Goal: Information Seeking & Learning: Learn about a topic

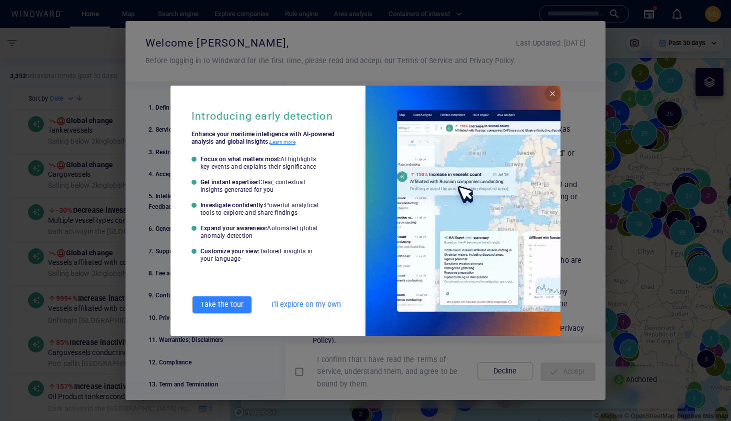
click at [552, 90] on span "Close" at bounding box center [553, 94] width 8 height 8
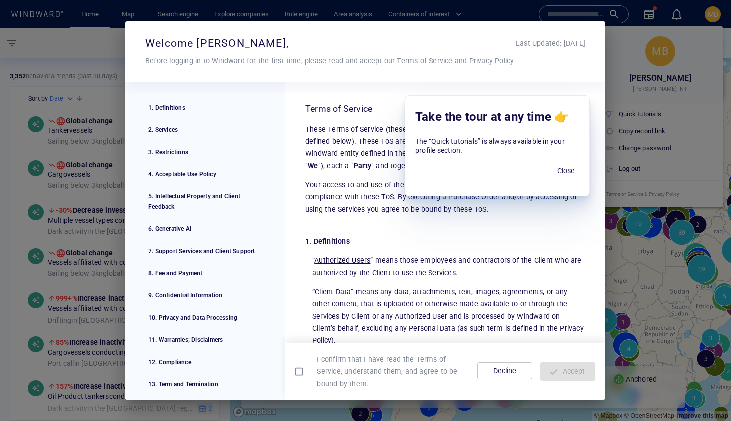
click at [569, 168] on span "Close" at bounding box center [566, 171] width 24 height 13
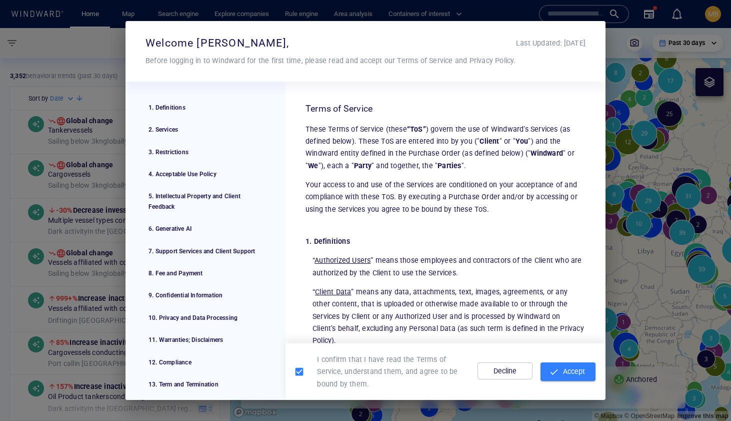
click at [561, 371] on span "Accept" at bounding box center [568, 371] width 39 height 13
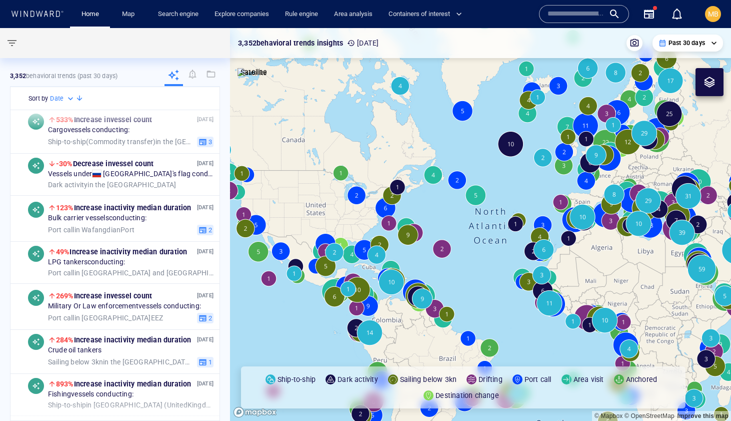
scroll to position [406, 0]
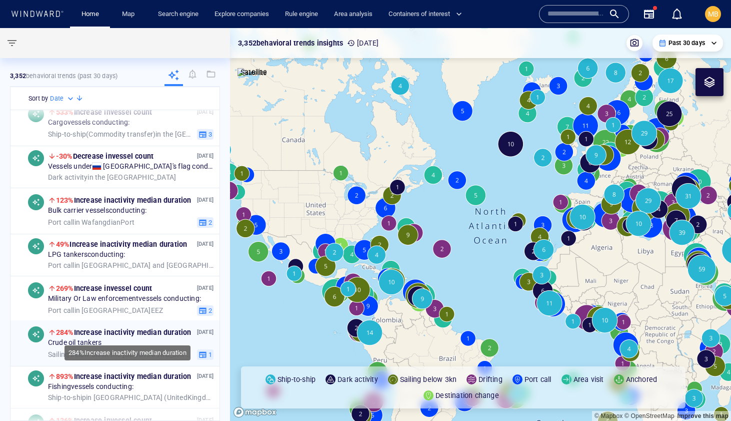
click at [124, 331] on span "284% Increase in activity median duration" at bounding box center [124, 332] width 136 height 8
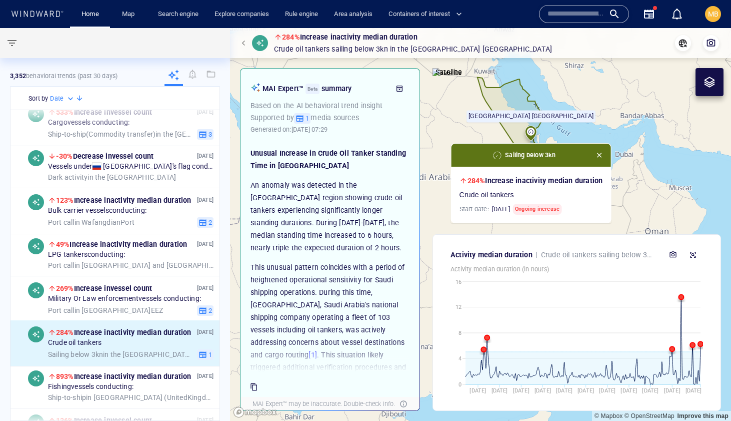
click at [602, 155] on span "button" at bounding box center [599, 155] width 8 height 8
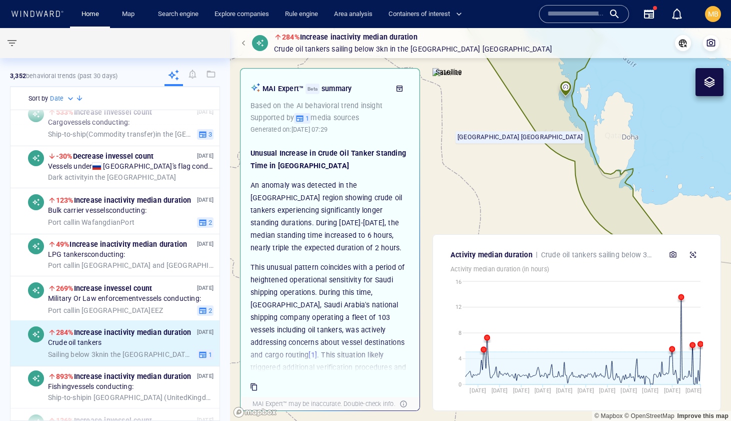
drag, startPoint x: 509, startPoint y: 165, endPoint x: 437, endPoint y: 283, distance: 138.3
click at [437, 283] on div "284% Increase in activity median duration Crude oil tankers Sailing below 3kn i…" at bounding box center [480, 224] width 501 height 393
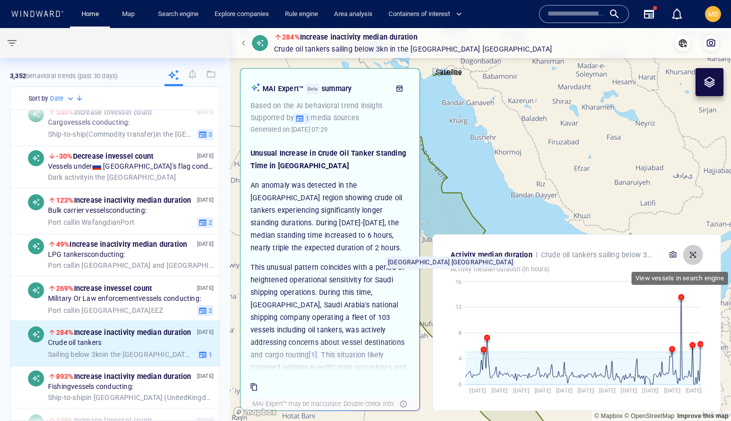
click at [694, 252] on icon "button" at bounding box center [693, 255] width 6 height 6
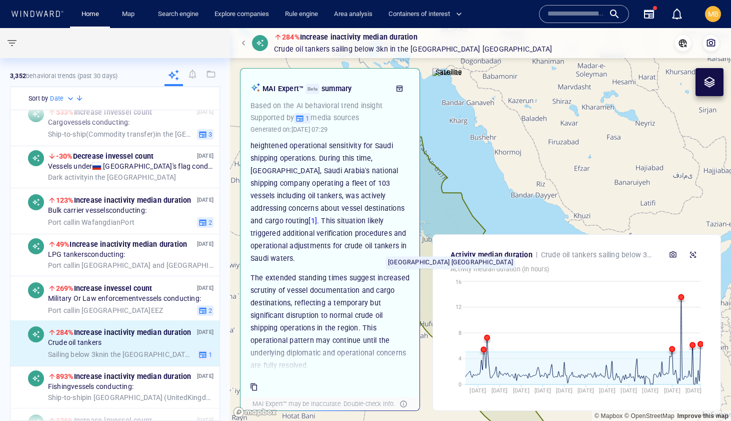
scroll to position [130, 0]
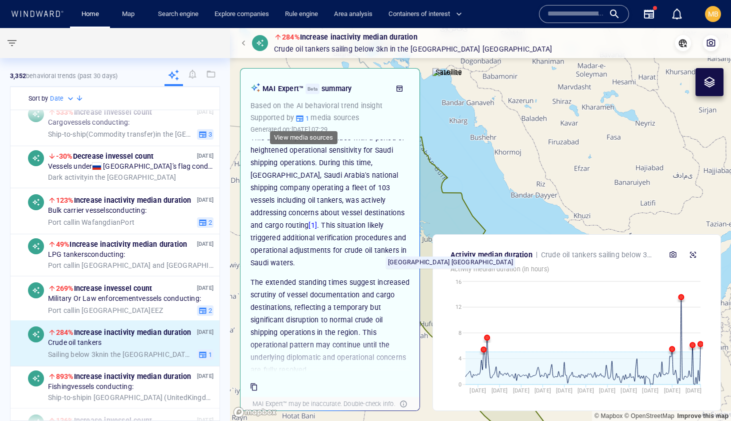
click at [302, 118] on icon "button" at bounding box center [300, 118] width 9 height 9
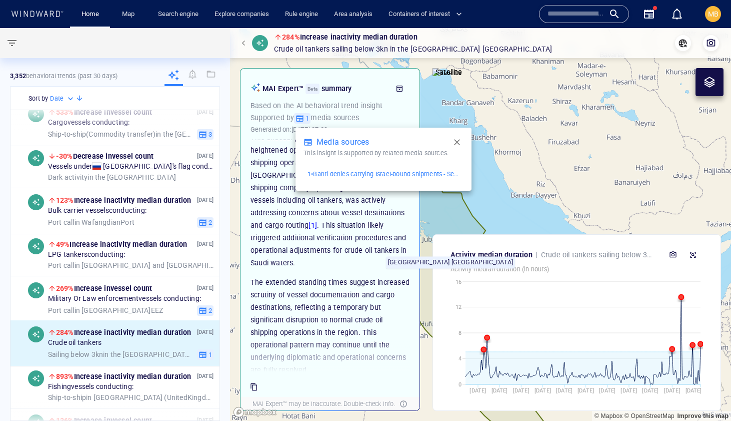
click at [344, 174] on p "1 • Bahri denies carrying Israel-bound shipments - Seatrade Maritime" at bounding box center [384, 174] width 152 height 9
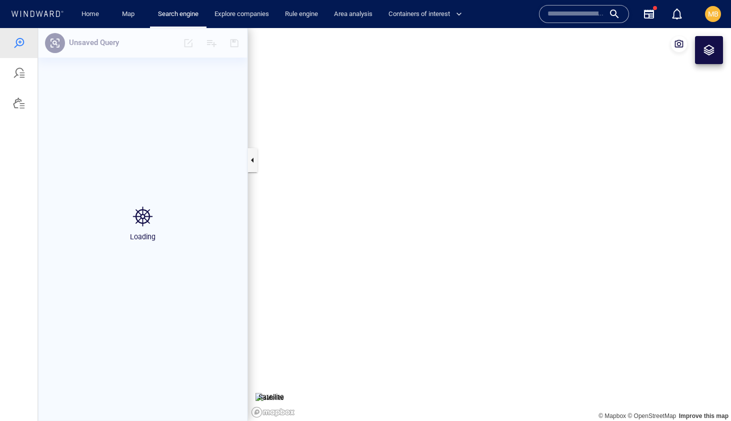
drag, startPoint x: 603, startPoint y: 200, endPoint x: 481, endPoint y: 218, distance: 123.4
click at [483, 217] on canvas "Map" at bounding box center [489, 224] width 483 height 393
drag, startPoint x: 538, startPoint y: 212, endPoint x: 504, endPoint y: 189, distance: 41.7
click at [504, 190] on canvas "Map" at bounding box center [489, 224] width 483 height 393
drag, startPoint x: 486, startPoint y: 183, endPoint x: 473, endPoint y: 130, distance: 54.9
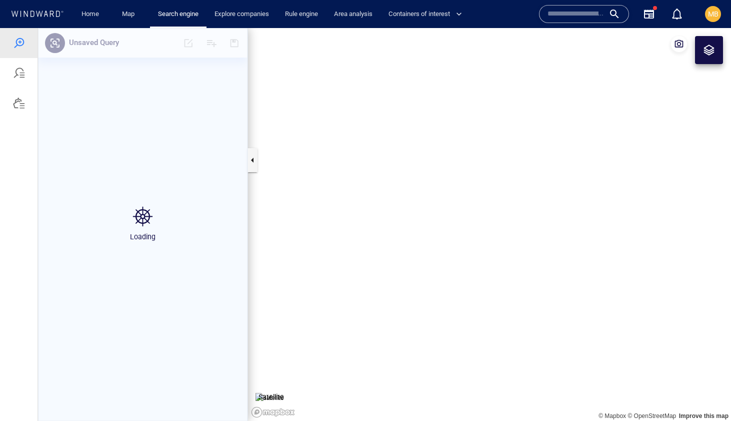
click at [473, 131] on canvas "Map" at bounding box center [489, 224] width 483 height 393
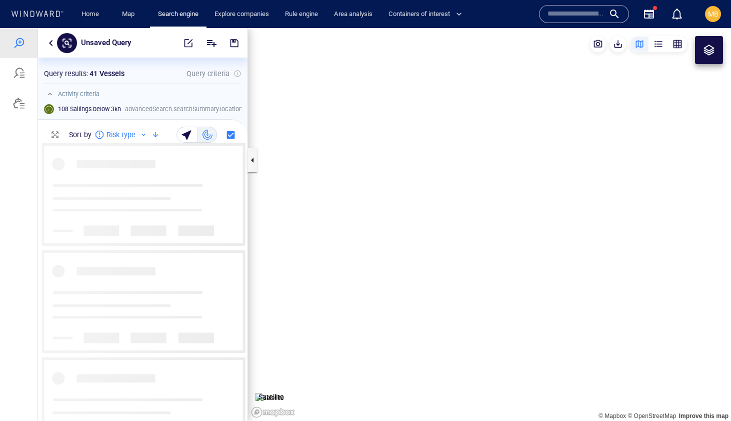
scroll to position [278, 210]
drag, startPoint x: 546, startPoint y: 211, endPoint x: 472, endPoint y: 172, distance: 83.4
click at [472, 173] on canvas "Map" at bounding box center [489, 224] width 483 height 393
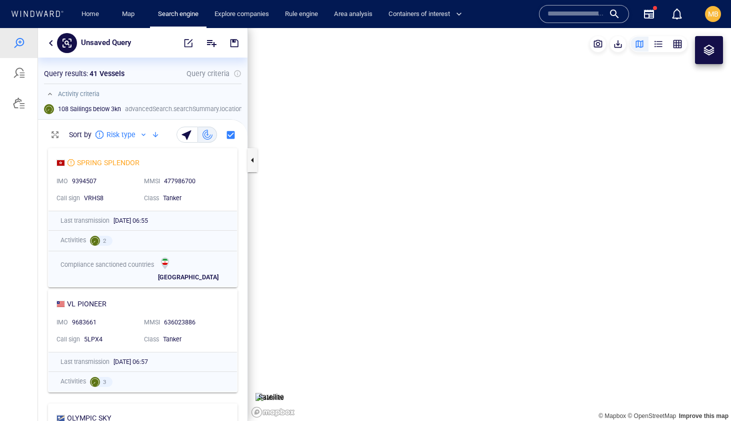
drag, startPoint x: 516, startPoint y: 172, endPoint x: 543, endPoint y: 195, distance: 36.2
click at [543, 195] on canvas "Map" at bounding box center [489, 224] width 483 height 393
click at [18, 104] on div at bounding box center [19, 103] width 12 height 12
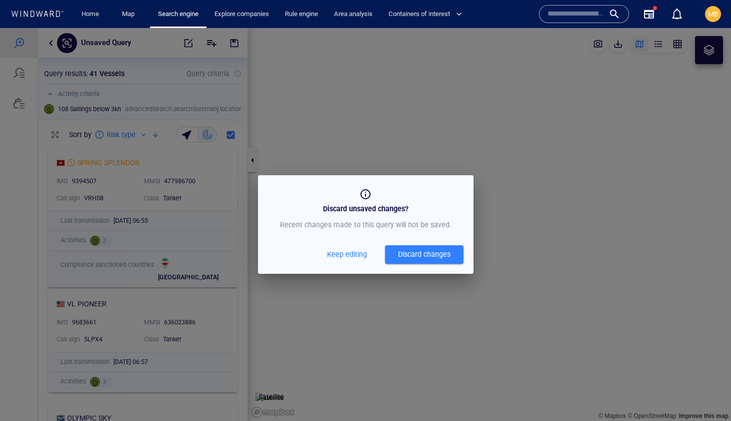
click at [411, 255] on div "Discard changes" at bounding box center [424, 254] width 53 height 13
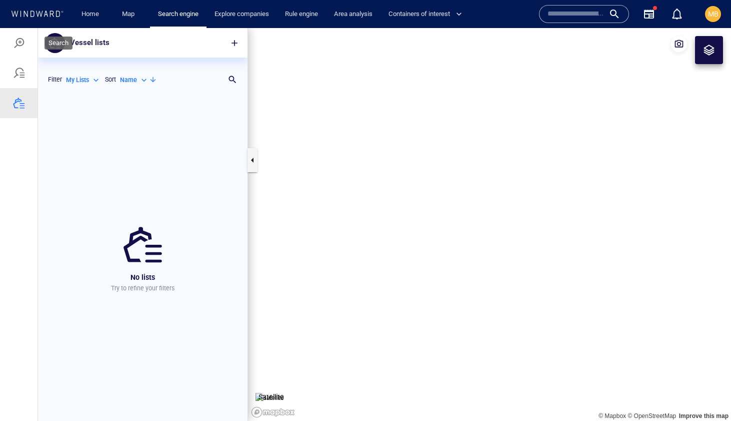
click at [23, 43] on div at bounding box center [19, 43] width 12 height 12
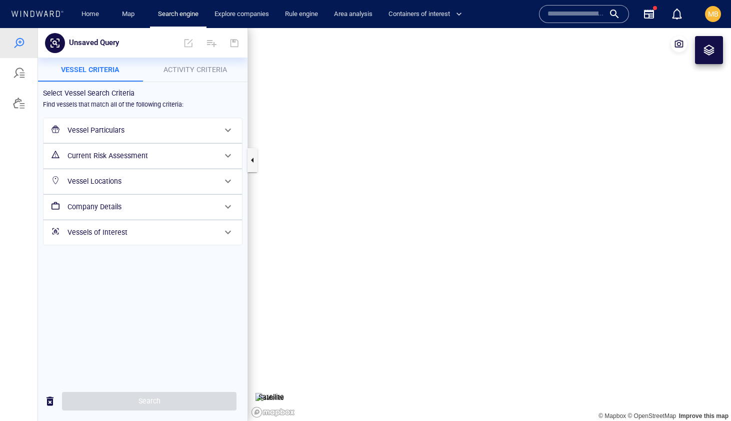
click at [141, 129] on h6 "Vessel Particulars" at bounding box center [142, 130] width 149 height 13
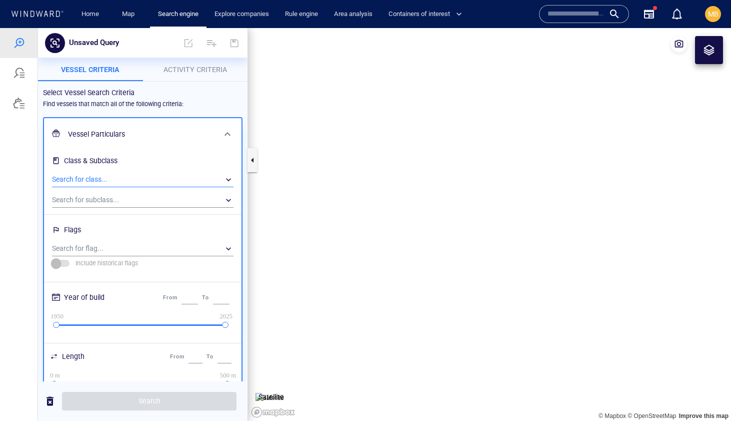
click at [134, 177] on div "​" at bounding box center [143, 179] width 182 height 15
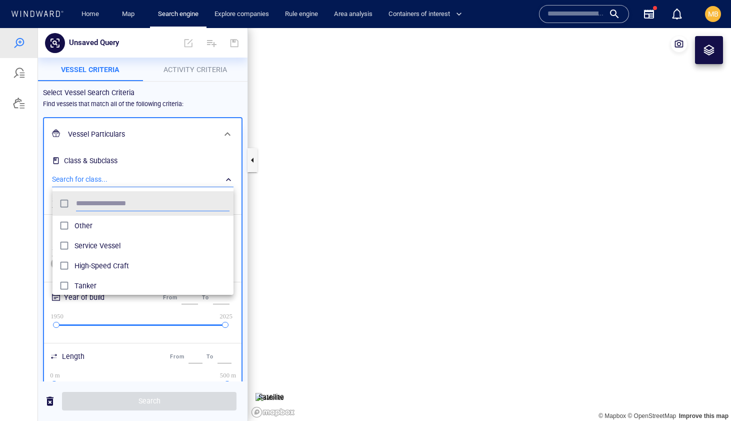
scroll to position [100, 181]
type input "******"
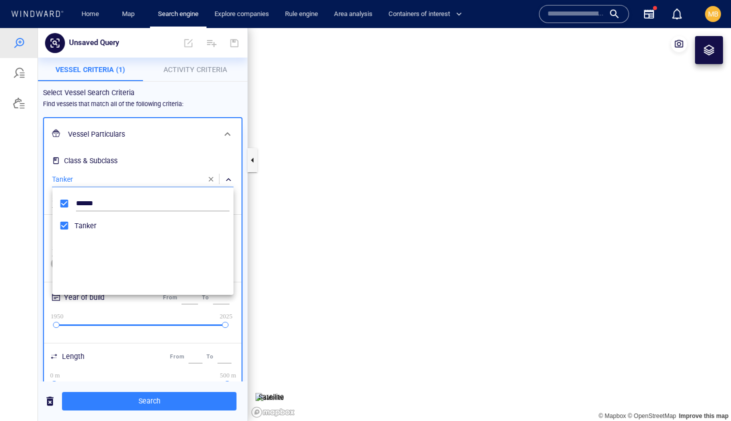
click at [160, 400] on div at bounding box center [365, 224] width 731 height 393
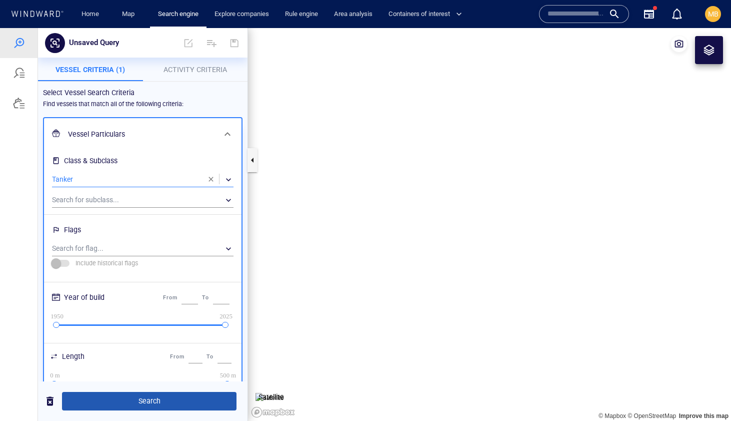
click at [150, 401] on span "Search" at bounding box center [149, 401] width 159 height 13
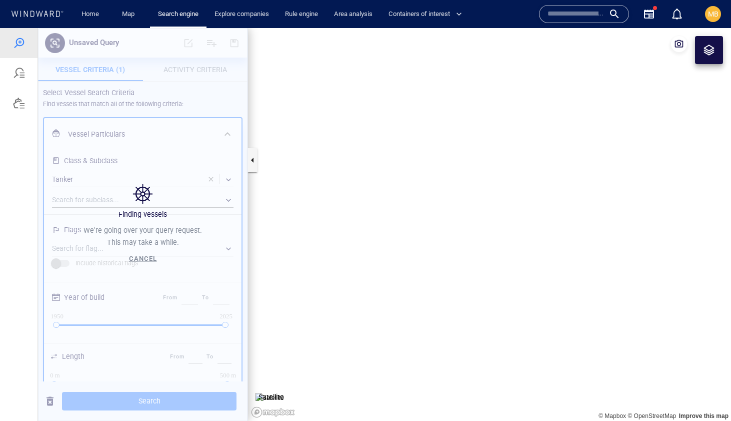
click at [204, 98] on div "Finding vessels We're going over your query request. This may take a while. Can…" at bounding box center [143, 224] width 210 height 393
click at [142, 259] on span "Cancel" at bounding box center [143, 259] width 28 height 8
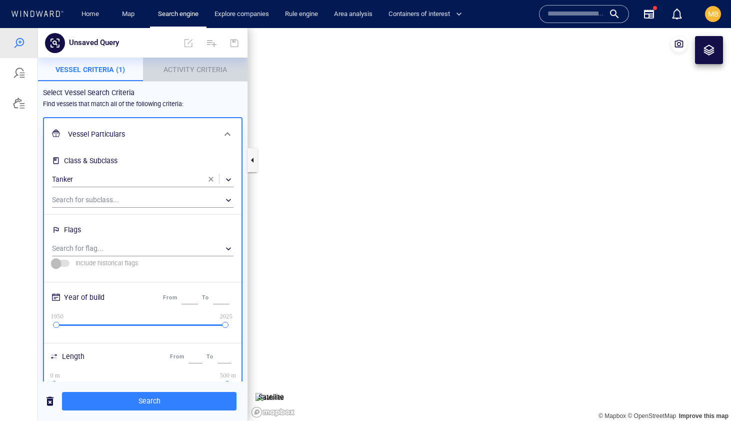
click at [199, 72] on span "Activity Criteria" at bounding box center [196, 70] width 64 height 8
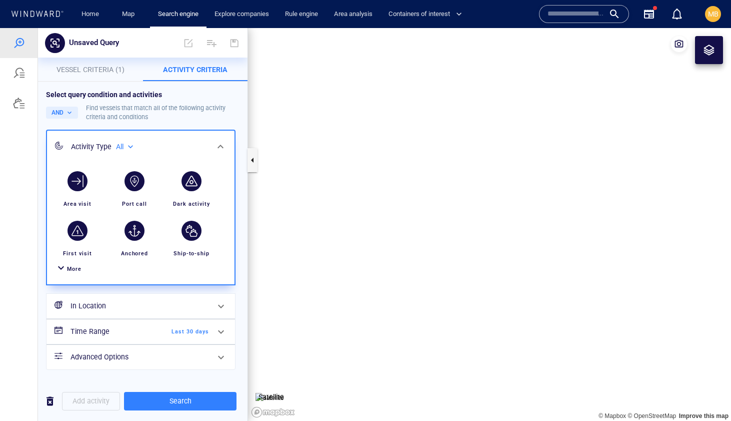
click at [76, 265] on div "More" at bounding box center [74, 269] width 15 height 10
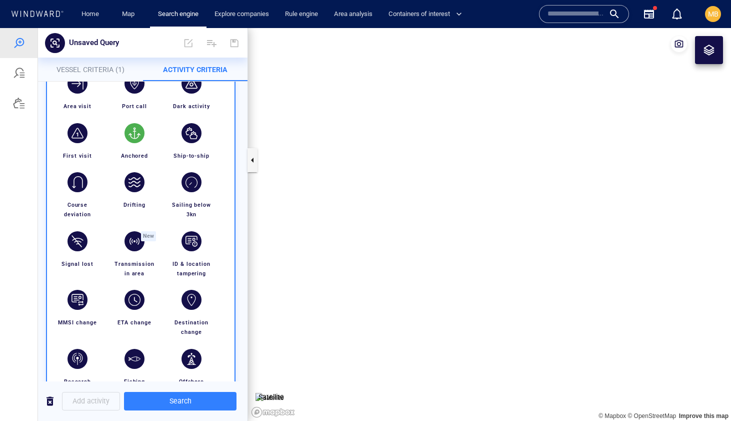
scroll to position [99, 0]
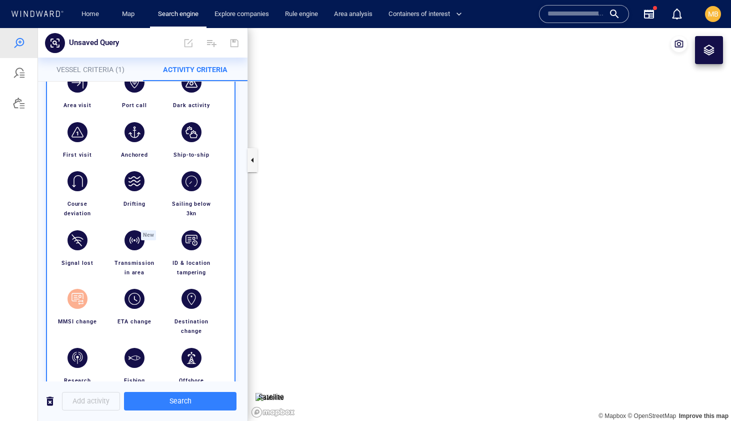
click at [79, 296] on div "button" at bounding box center [78, 299] width 20 height 20
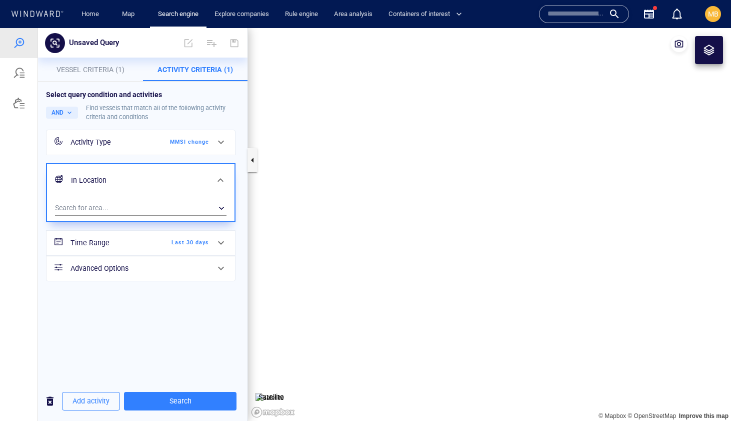
click at [94, 71] on span "Vessel Criteria (1)" at bounding box center [91, 70] width 68 height 8
